Goal: Navigation & Orientation: Find specific page/section

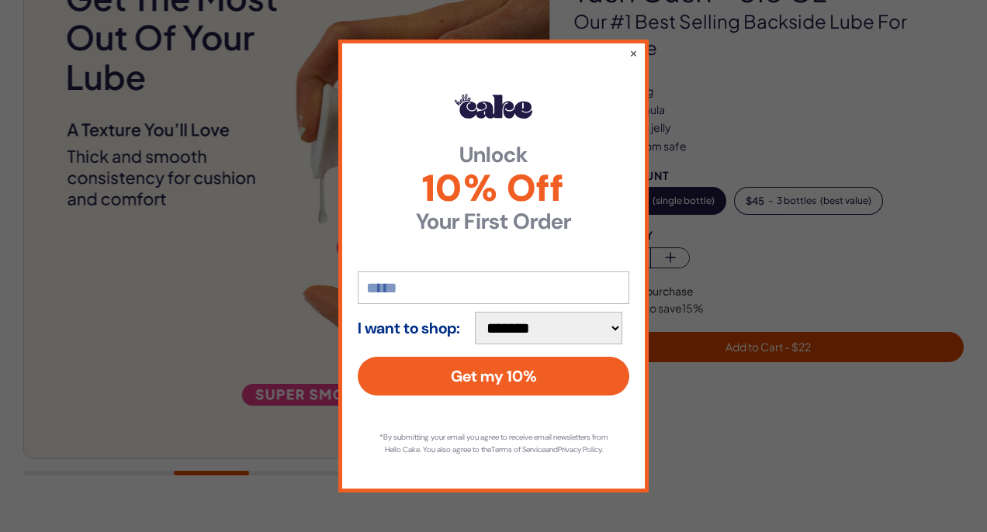
scroll to position [202, 0]
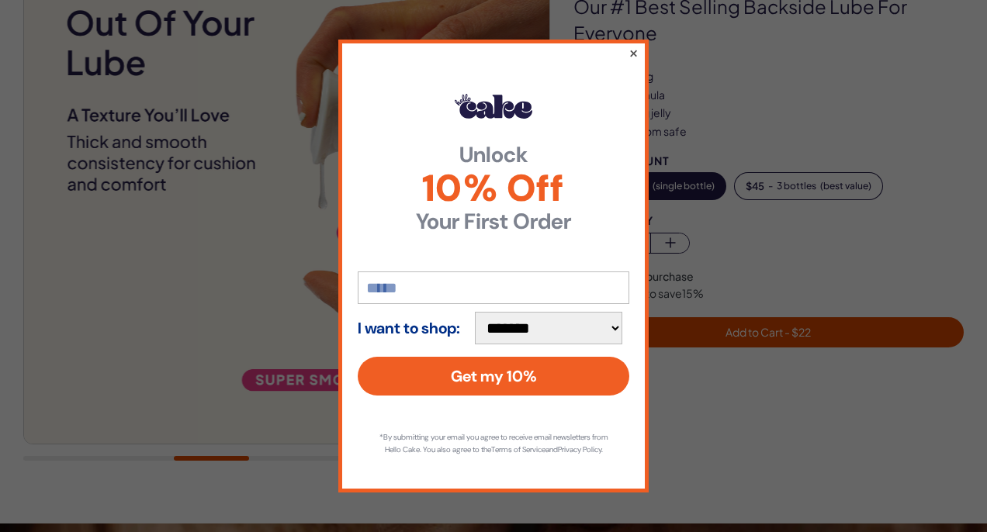
click at [634, 47] on button "×" at bounding box center [633, 52] width 10 height 19
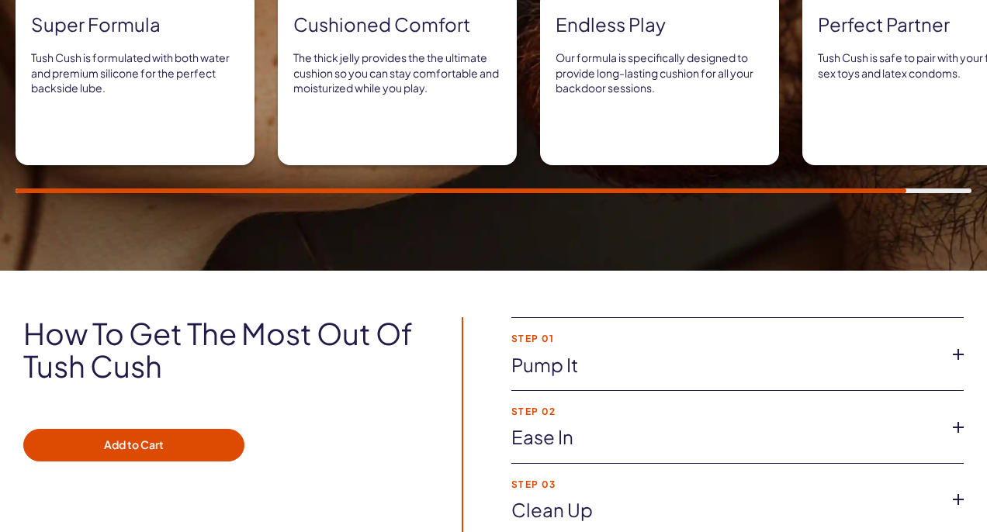
scroll to position [0, 0]
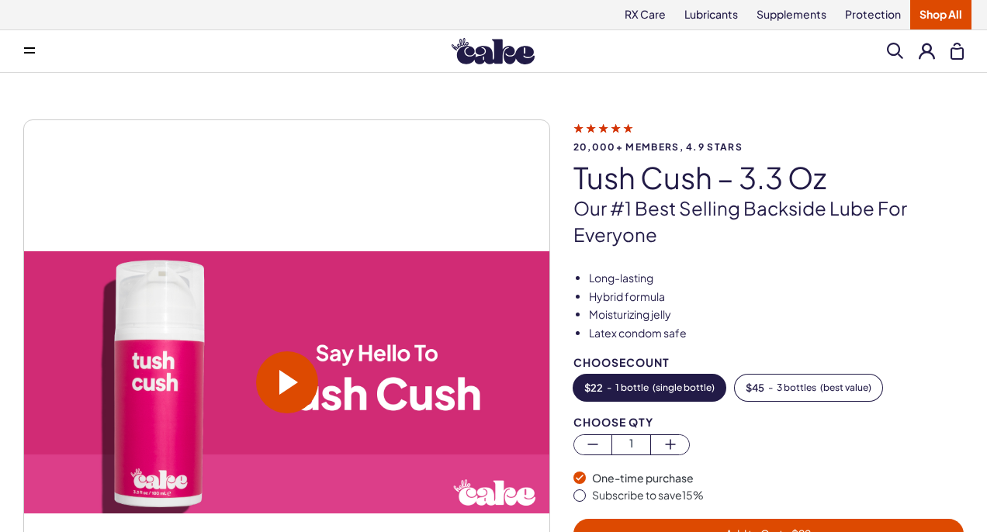
click at [29, 53] on icon at bounding box center [29, 53] width 11 height 2
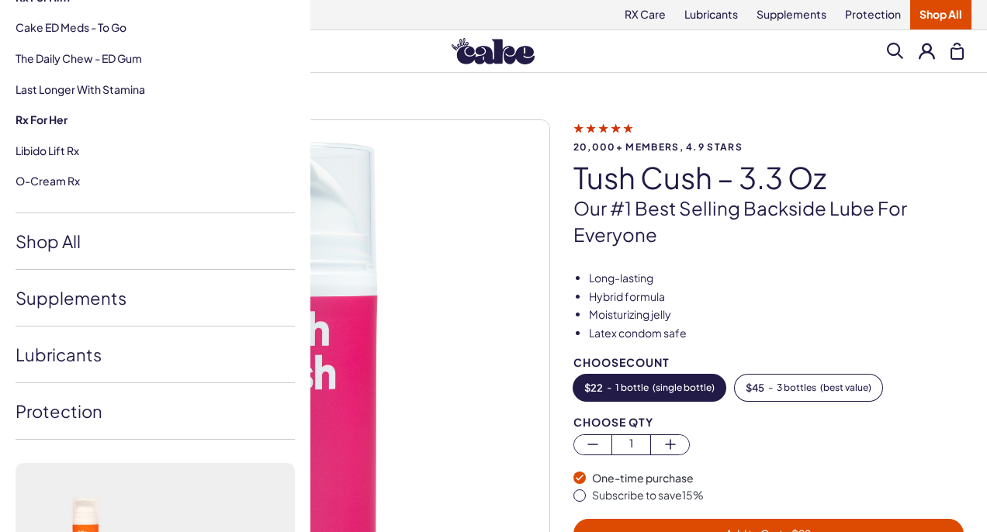
scroll to position [268, 0]
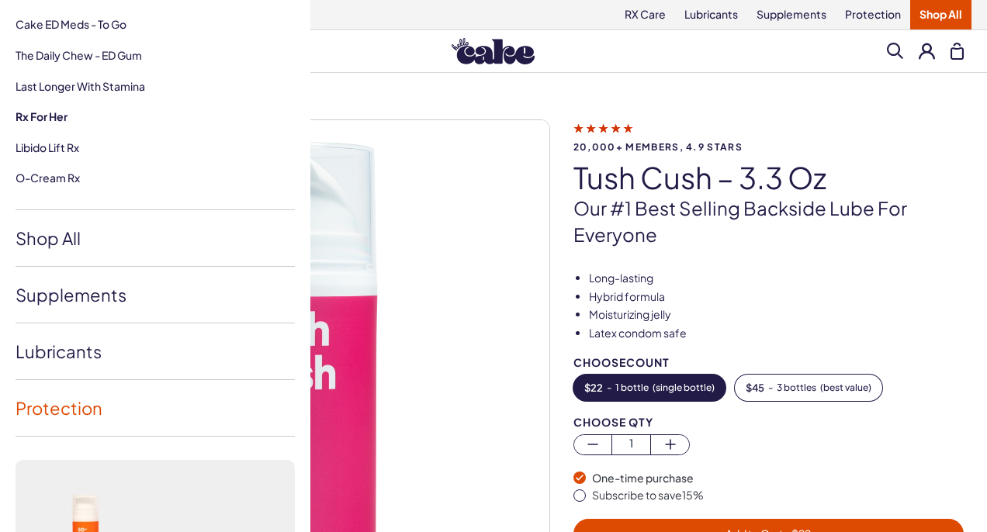
click at [134, 408] on link "Protection" at bounding box center [155, 408] width 279 height 56
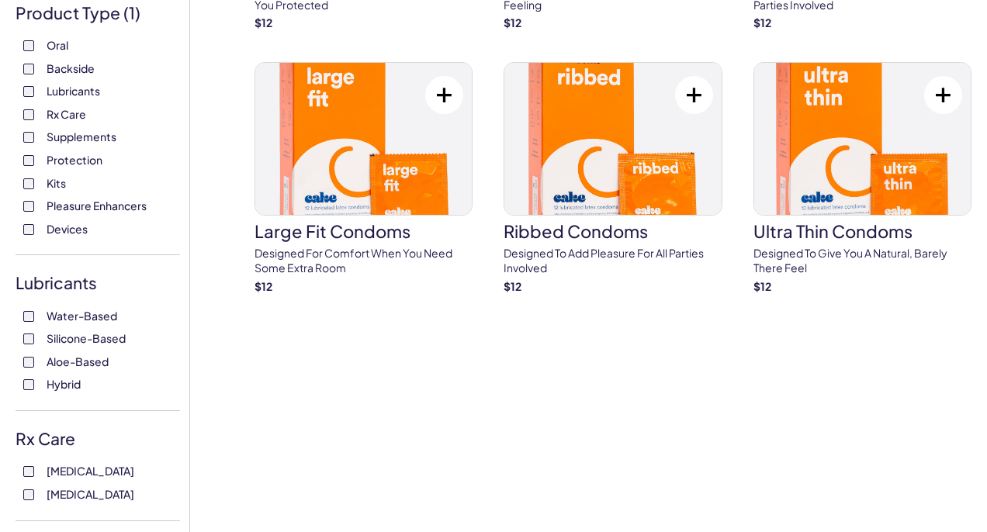
scroll to position [304, 0]
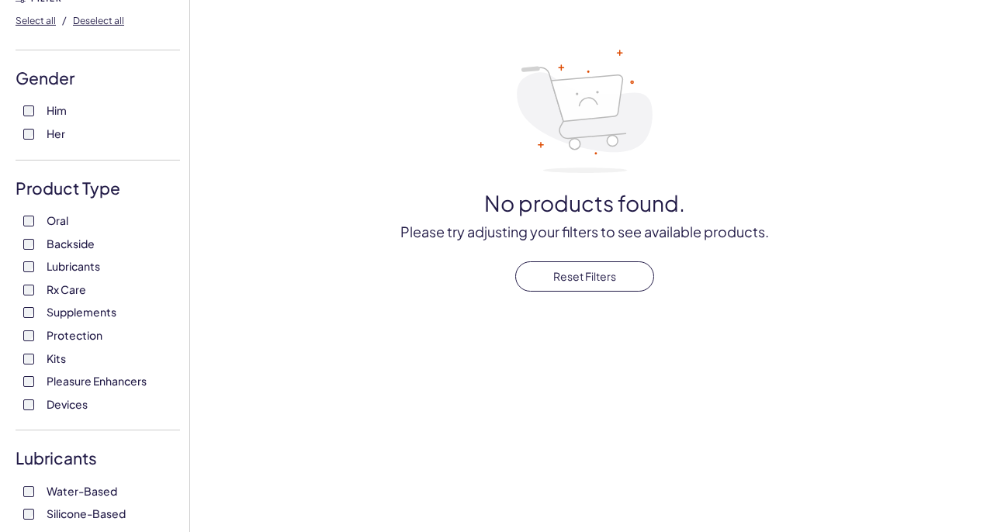
scroll to position [133, 0]
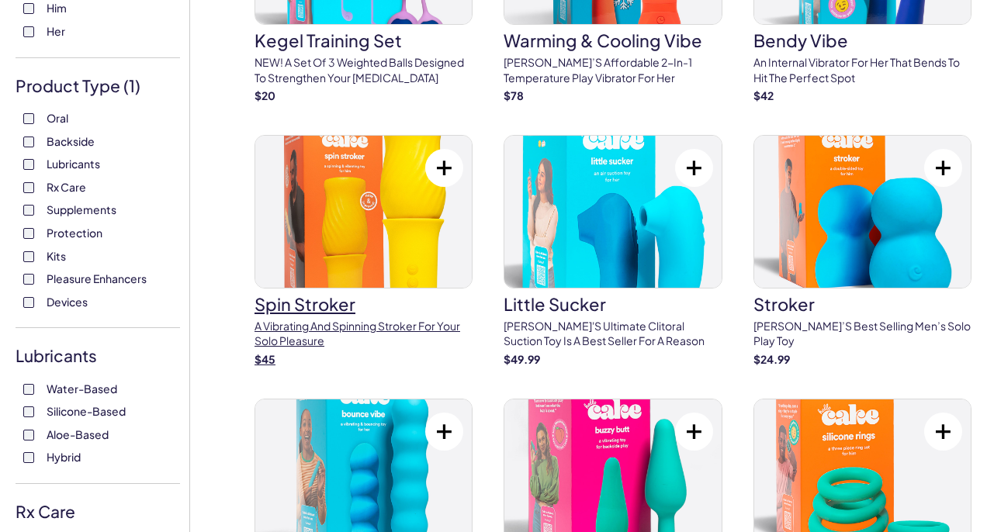
scroll to position [43, 0]
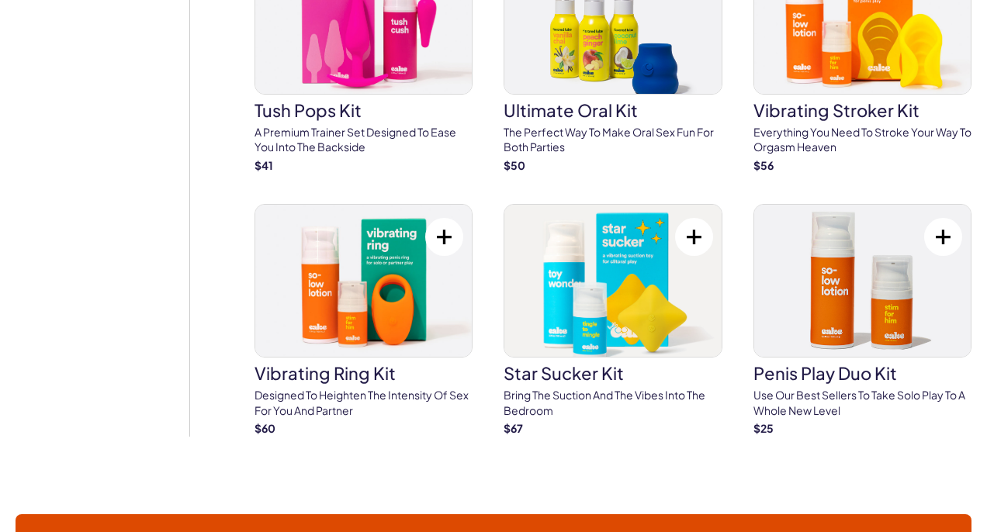
scroll to position [1532, 0]
